Goal: Complete application form

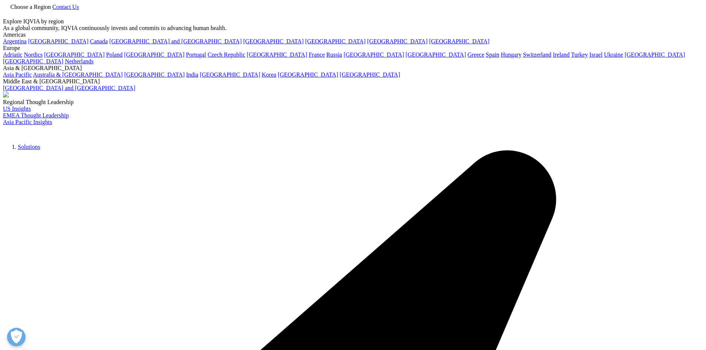
click at [276, 78] on link "Korea" at bounding box center [269, 75] width 14 height 6
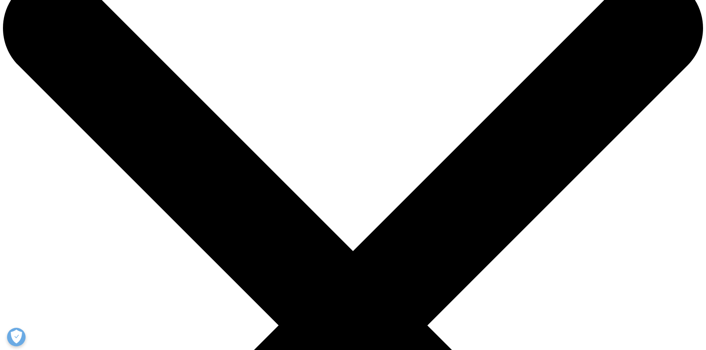
scroll to position [37, 0]
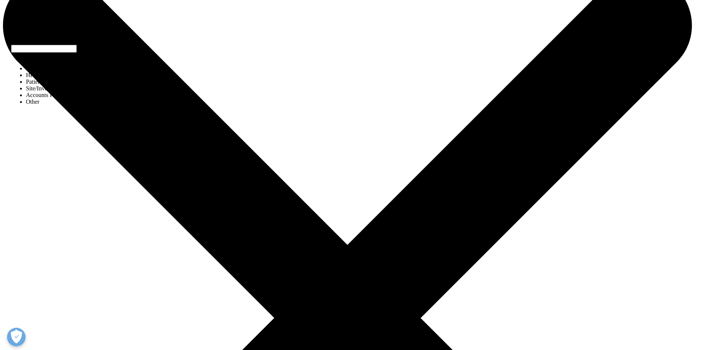
select select "Sales"
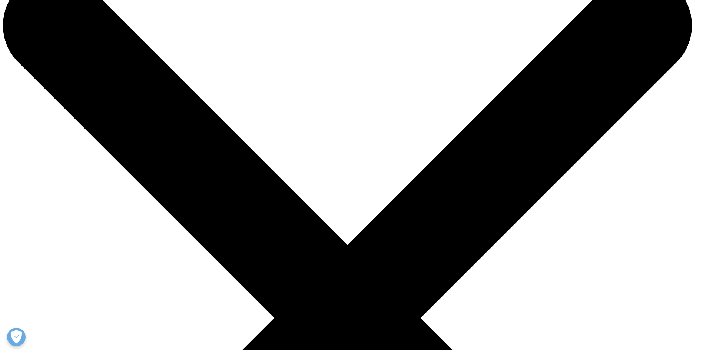
type textarea "안녕하세요. 귀사가 제공하는 서비스 (시장성 파악, 임상시험, 약물개발 현황 등)에 대하여 데모요청을 할 수 있는지 문의드립니다. 전반적으로 …"
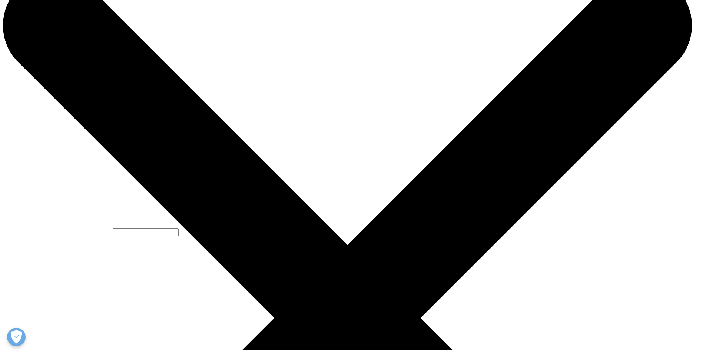
select select "South Korea"
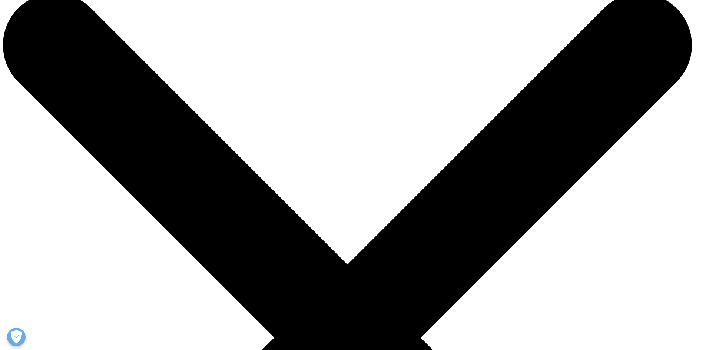
scroll to position [0, 0]
